Goal: Task Accomplishment & Management: Manage account settings

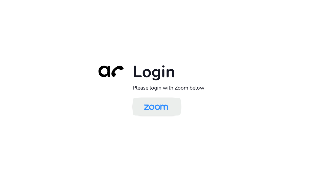
drag, startPoint x: 173, startPoint y: 108, endPoint x: 169, endPoint y: 107, distance: 3.6
click at [173, 107] on img at bounding box center [155, 107] width 35 height 16
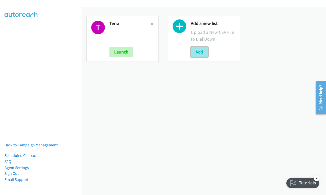
click at [195, 53] on button "Add" at bounding box center [199, 52] width 17 height 10
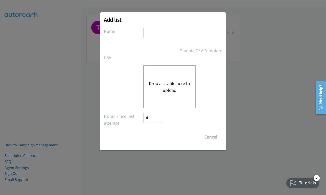
click at [158, 34] on input "text" at bounding box center [182, 33] width 79 height 10
type input "r"
type input "terra"
click at [166, 91] on button "Drop a csv file here to upload" at bounding box center [169, 87] width 41 height 14
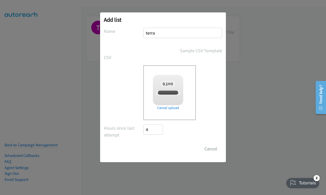
checkbox input "true"
click at [156, 149] on input "Save List" at bounding box center [156, 149] width 27 height 10
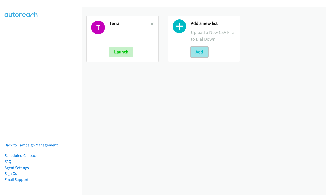
click at [196, 52] on button "Add" at bounding box center [199, 52] width 17 height 10
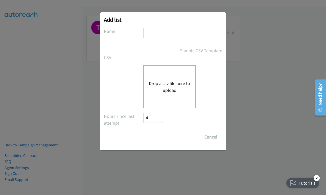
click at [166, 31] on input "text" at bounding box center [182, 33] width 79 height 10
type input "terra"
click at [171, 83] on button "Drop a csv file here to upload" at bounding box center [169, 87] width 41 height 14
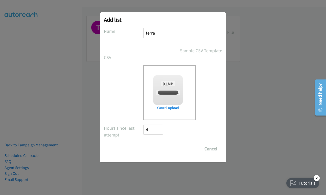
checkbox input "true"
click at [150, 149] on input "Save List" at bounding box center [156, 149] width 27 height 10
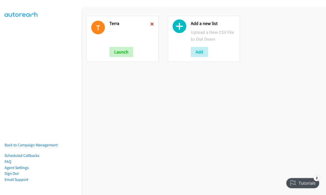
click at [151, 24] on icon at bounding box center [152, 25] width 4 height 4
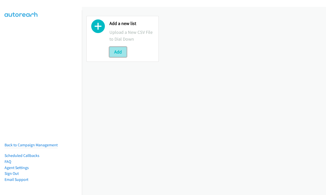
click at [120, 54] on button "Add" at bounding box center [117, 52] width 17 height 10
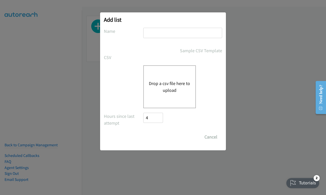
click at [180, 35] on input "text" at bounding box center [182, 33] width 79 height 10
type input "Terra"
click at [169, 80] on div "Drop a csv file here to upload" at bounding box center [169, 86] width 53 height 43
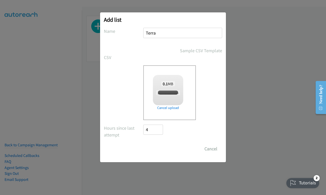
checkbox input "true"
click at [151, 149] on input "Save List" at bounding box center [156, 149] width 27 height 10
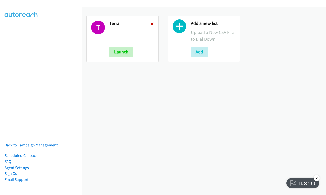
click at [151, 24] on icon at bounding box center [152, 25] width 4 height 4
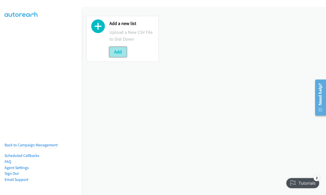
click at [116, 53] on button "Add" at bounding box center [117, 52] width 17 height 10
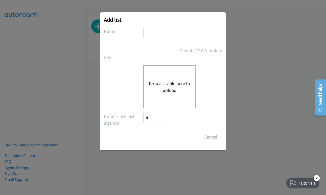
click at [172, 35] on input "text" at bounding box center [182, 33] width 79 height 10
type input "Terra"
click at [164, 87] on button "Drop a csv file here to upload" at bounding box center [169, 87] width 41 height 14
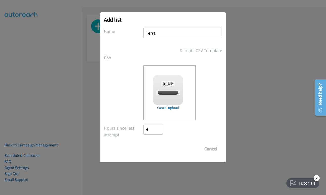
checkbox input "true"
click at [154, 148] on input "Save List" at bounding box center [156, 149] width 27 height 10
